Goal: Find specific page/section: Find specific page/section

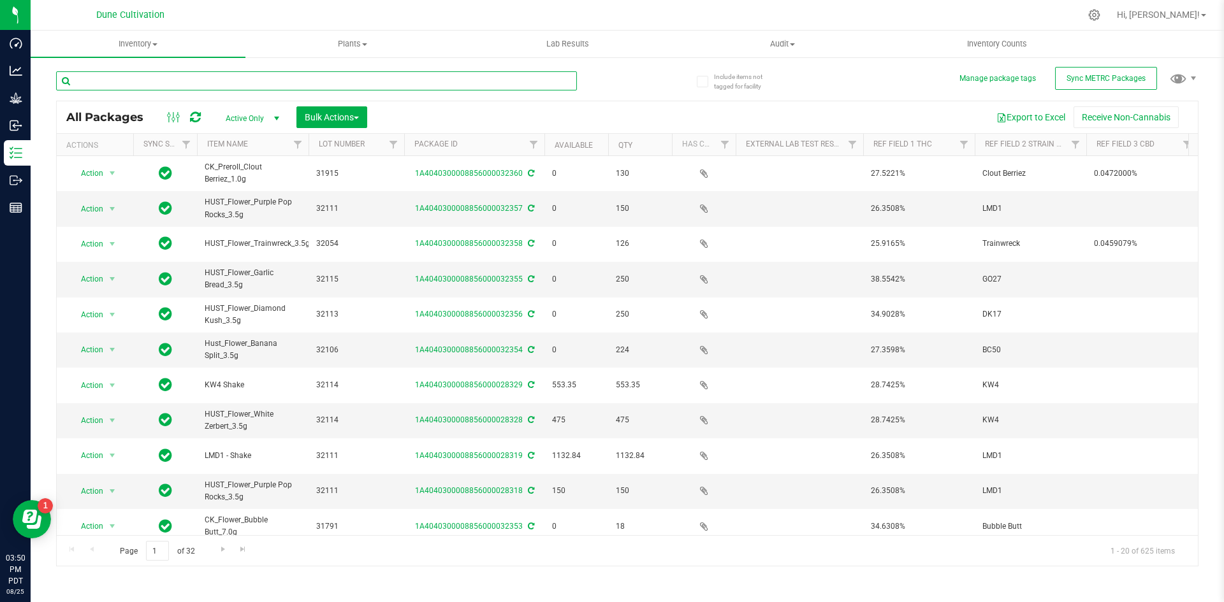
click at [131, 73] on input "text" at bounding box center [316, 80] width 521 height 19
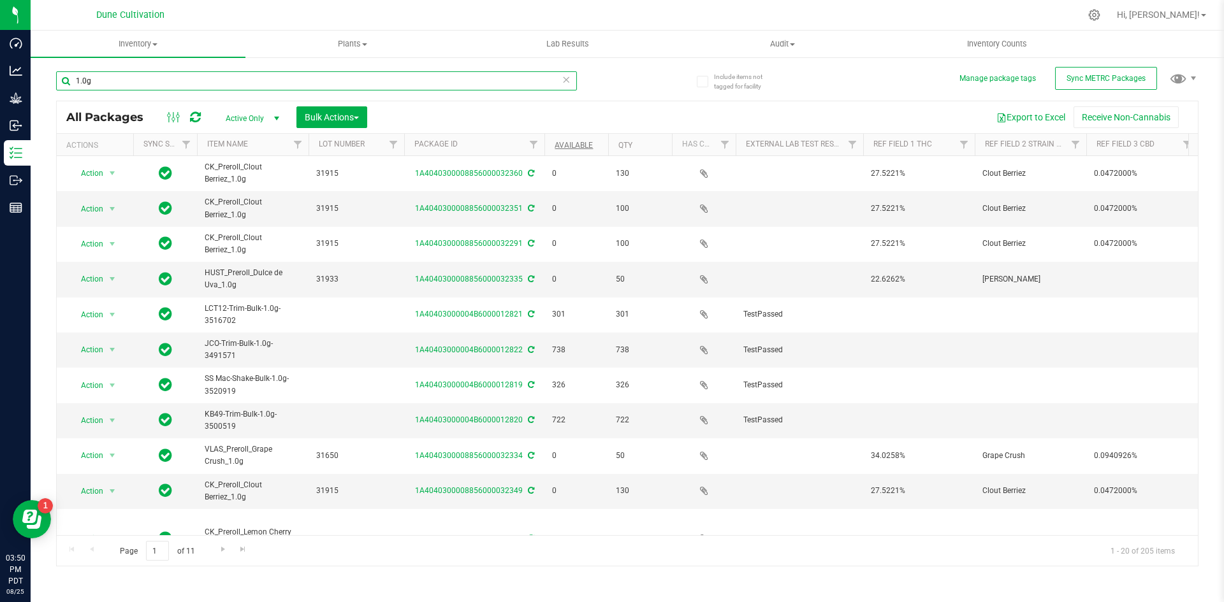
type input "1.0g"
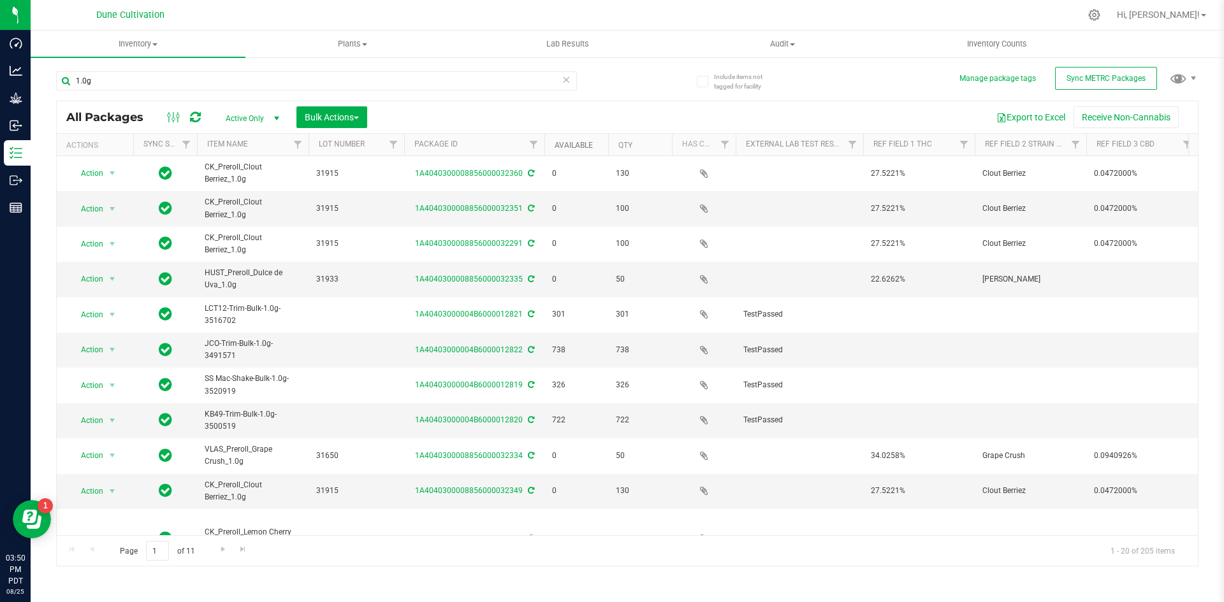
click at [561, 147] on link "Available" at bounding box center [573, 145] width 38 height 9
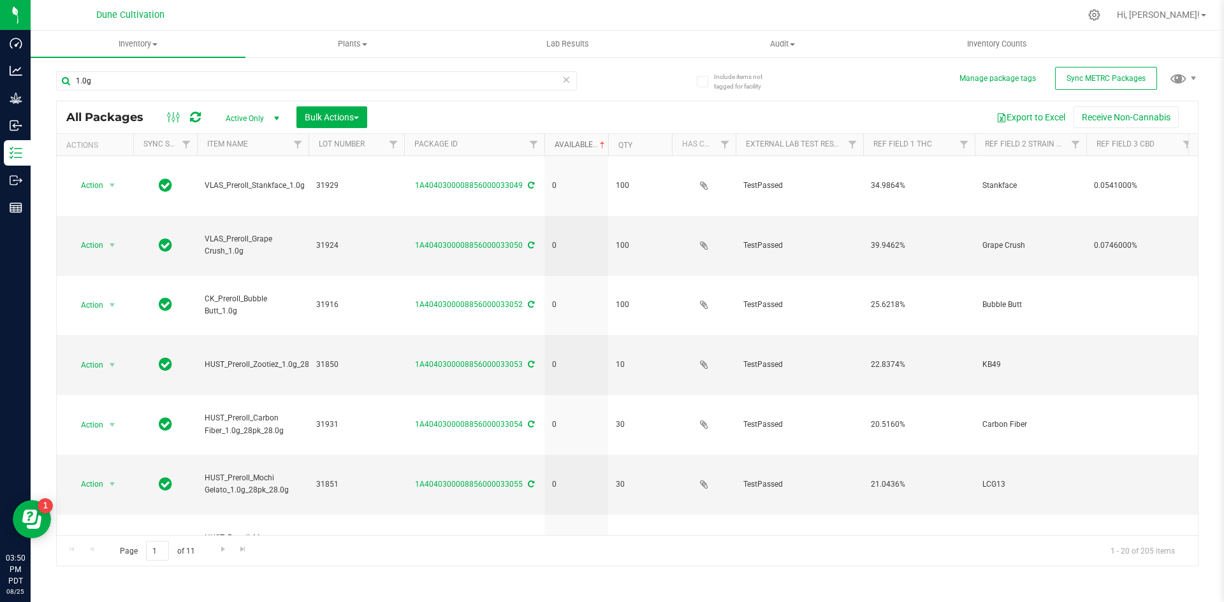
click at [561, 147] on link "Available" at bounding box center [580, 144] width 53 height 9
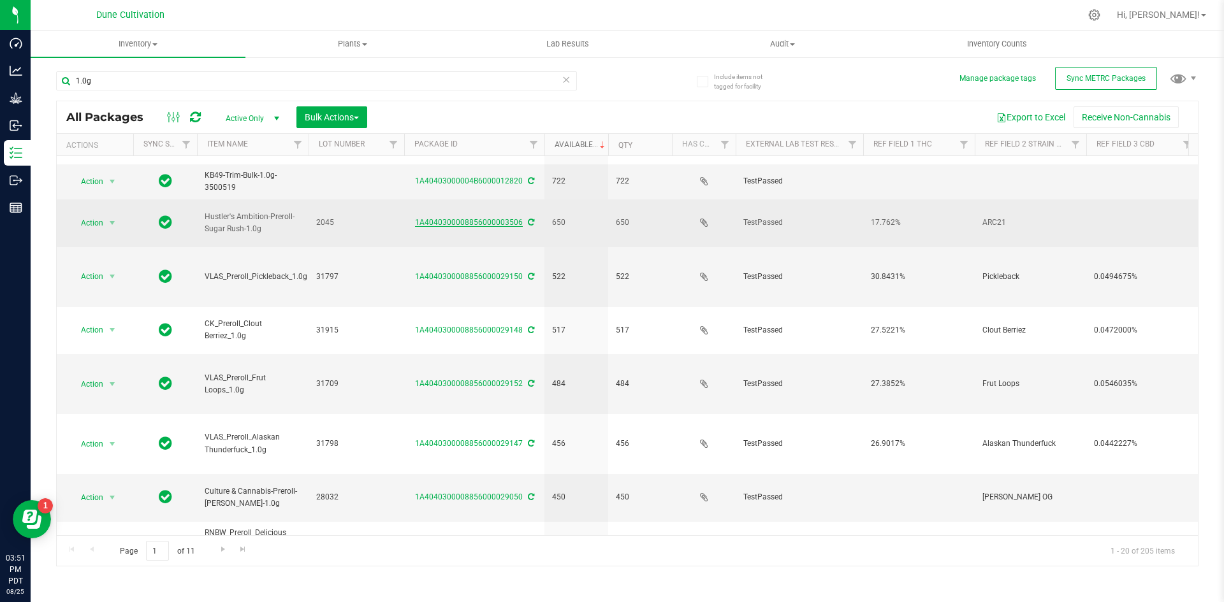
scroll to position [336, 0]
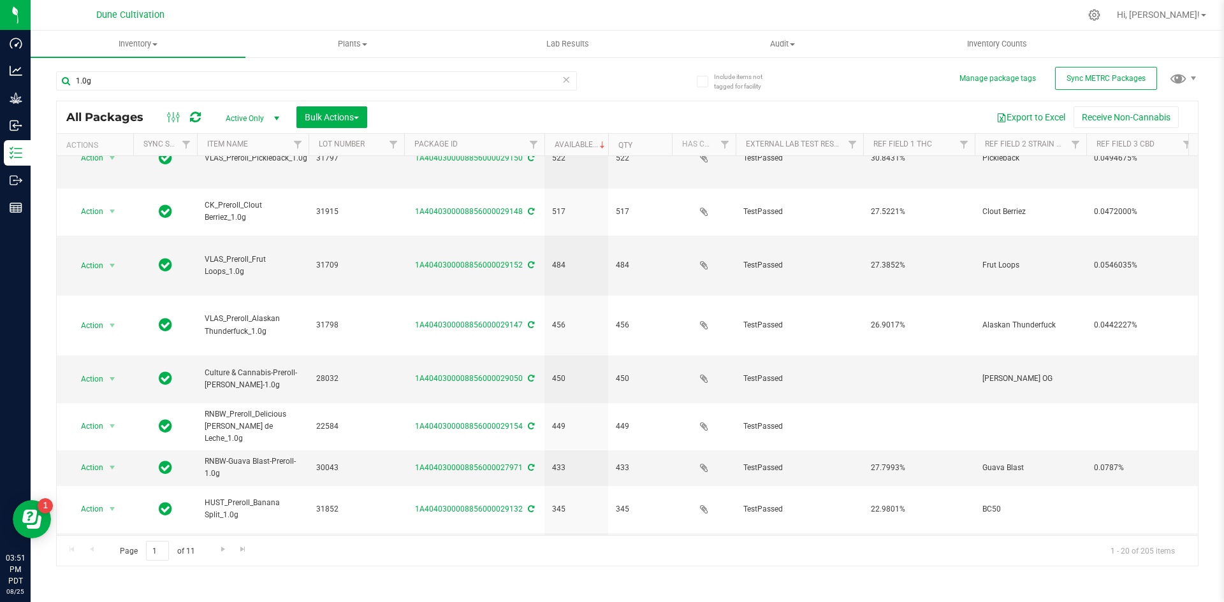
click at [239, 598] on span "SS Mac-Shake-Bulk-1.0g-3520919" at bounding box center [253, 610] width 96 height 24
click at [240, 593] on td "SS Mac-Shake-Bulk-1.0g-3520919" at bounding box center [253, 610] width 112 height 35
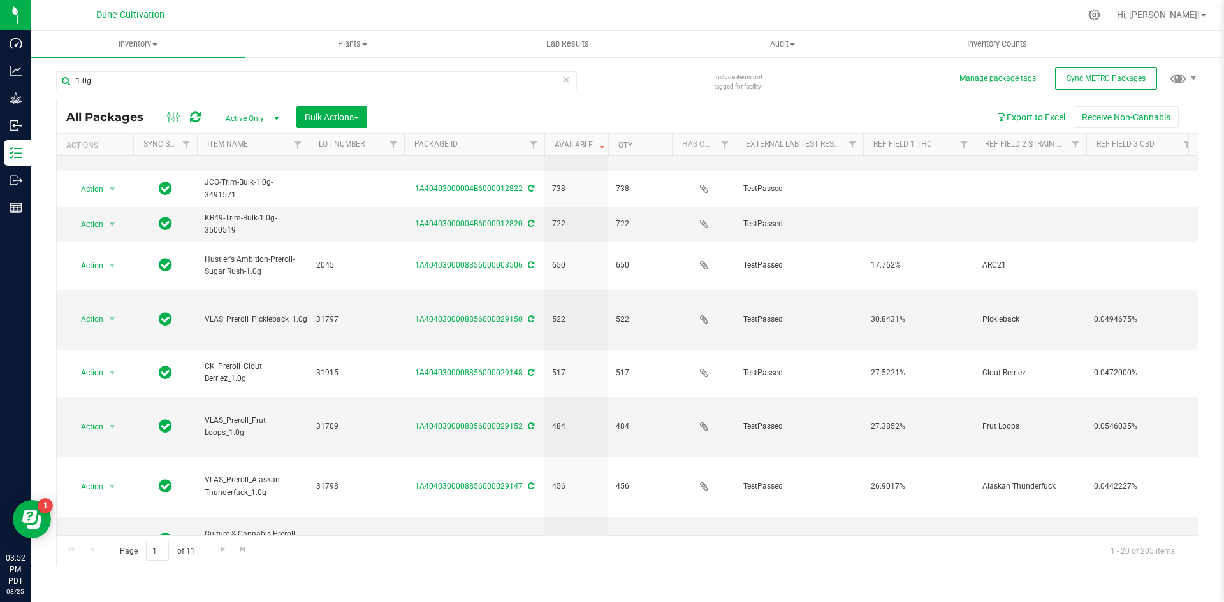
scroll to position [0, 0]
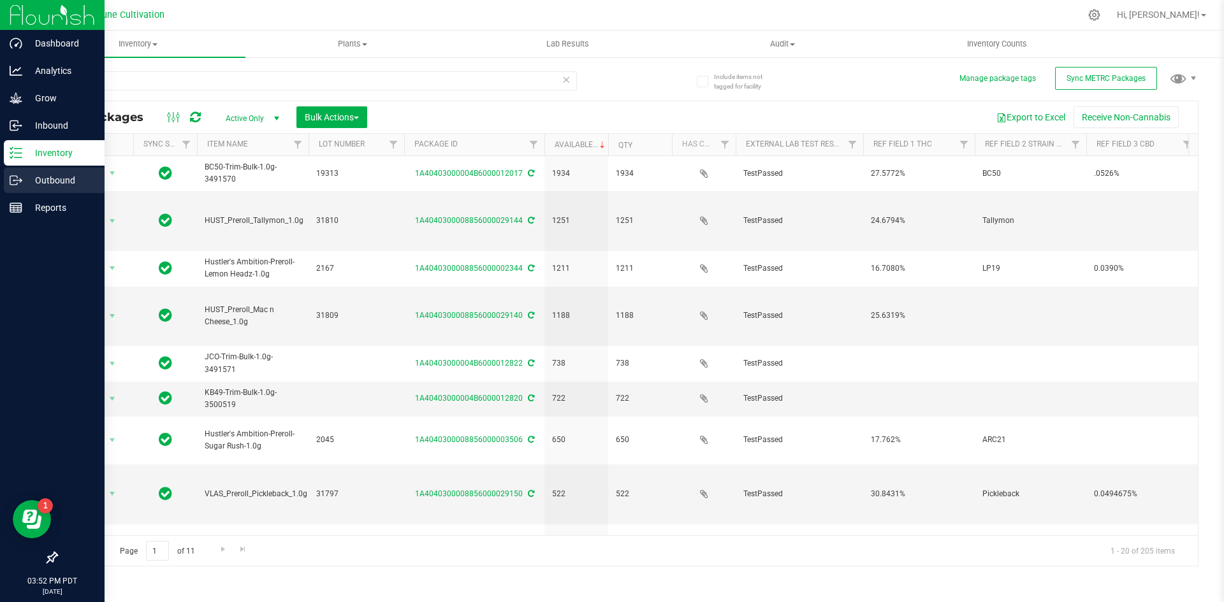
click at [20, 174] on icon at bounding box center [16, 180] width 13 height 13
